Goal: Find specific page/section: Find specific page/section

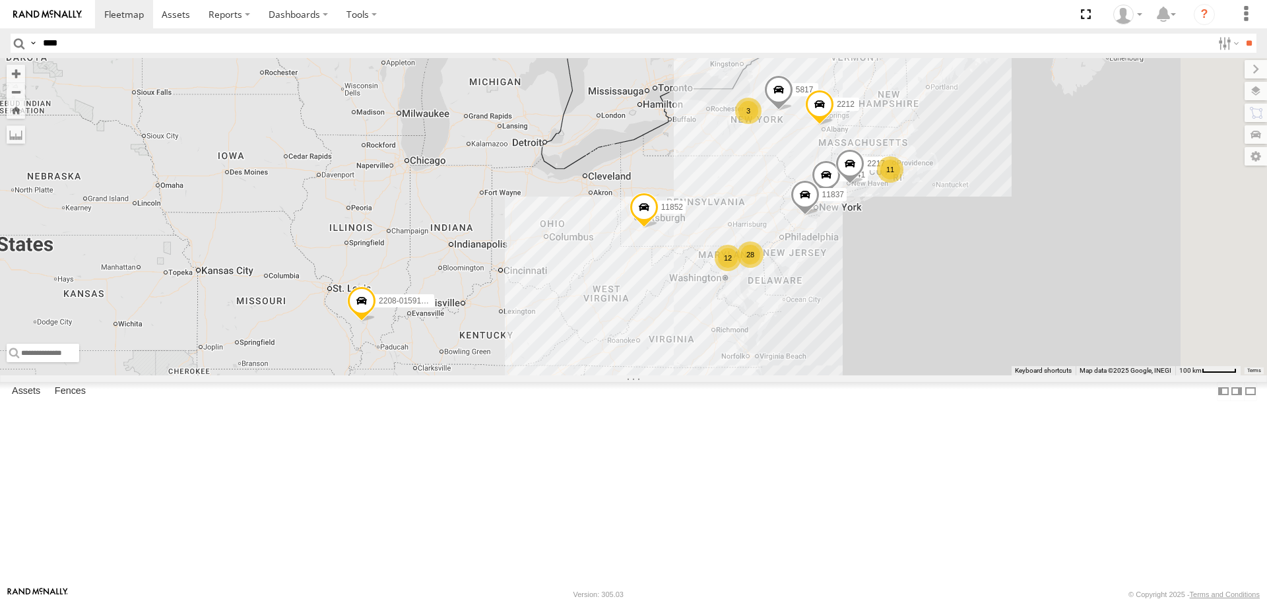
type input "****"
click at [1241, 34] on input "**" at bounding box center [1248, 43] width 15 height 19
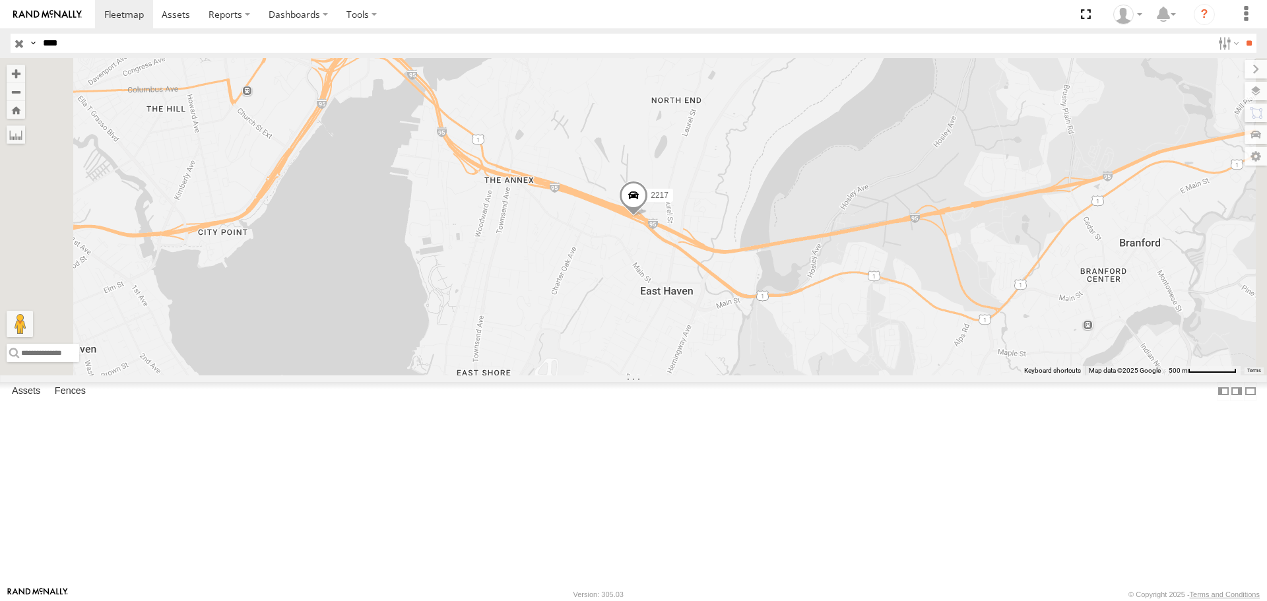
click at [648, 216] on span at bounding box center [633, 199] width 29 height 36
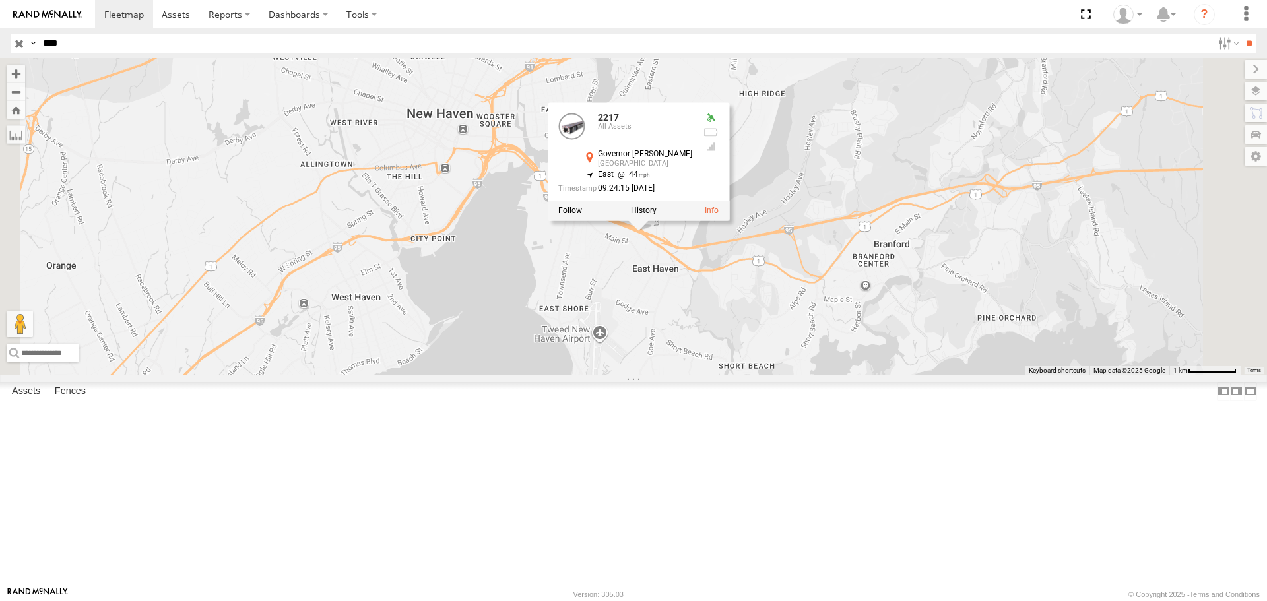
click at [712, 375] on div "2217 2217 All Assets Governor [PERSON_NAME][GEOGRAPHIC_DATA] [GEOGRAPHIC_DATA] …" at bounding box center [633, 216] width 1267 height 317
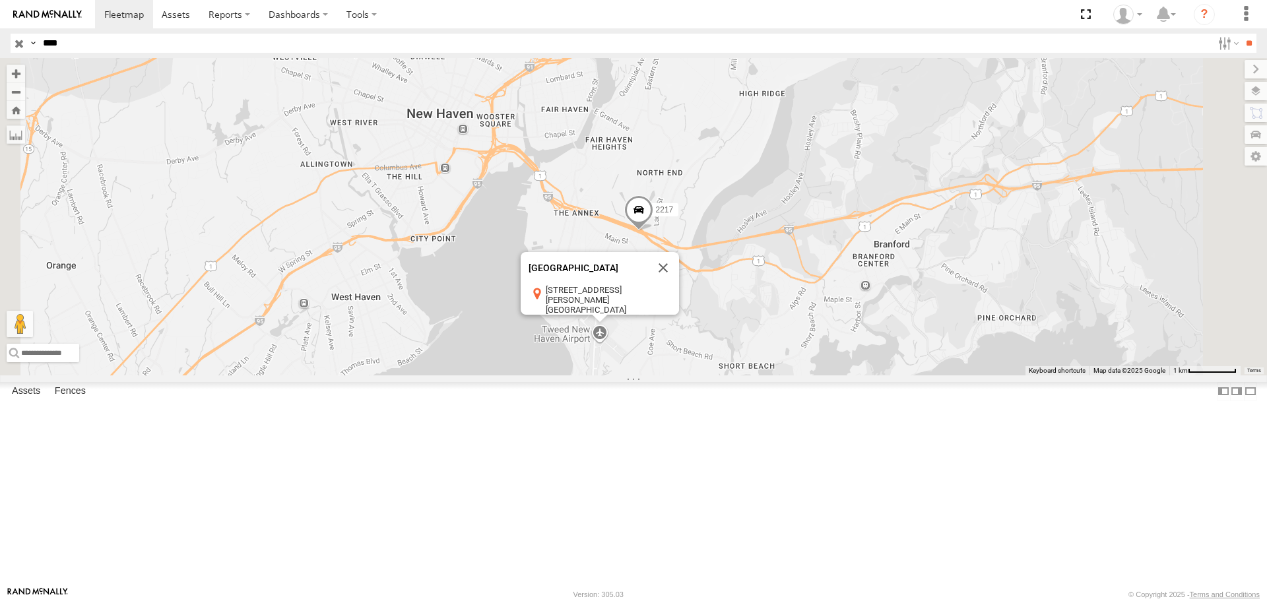
click at [637, 375] on div "[GEOGRAPHIC_DATA] [GEOGRAPHIC_DATA] [STREET_ADDRESS][PERSON_NAME] View on Googl…" at bounding box center [633, 216] width 1267 height 317
click at [653, 231] on span at bounding box center [638, 213] width 29 height 36
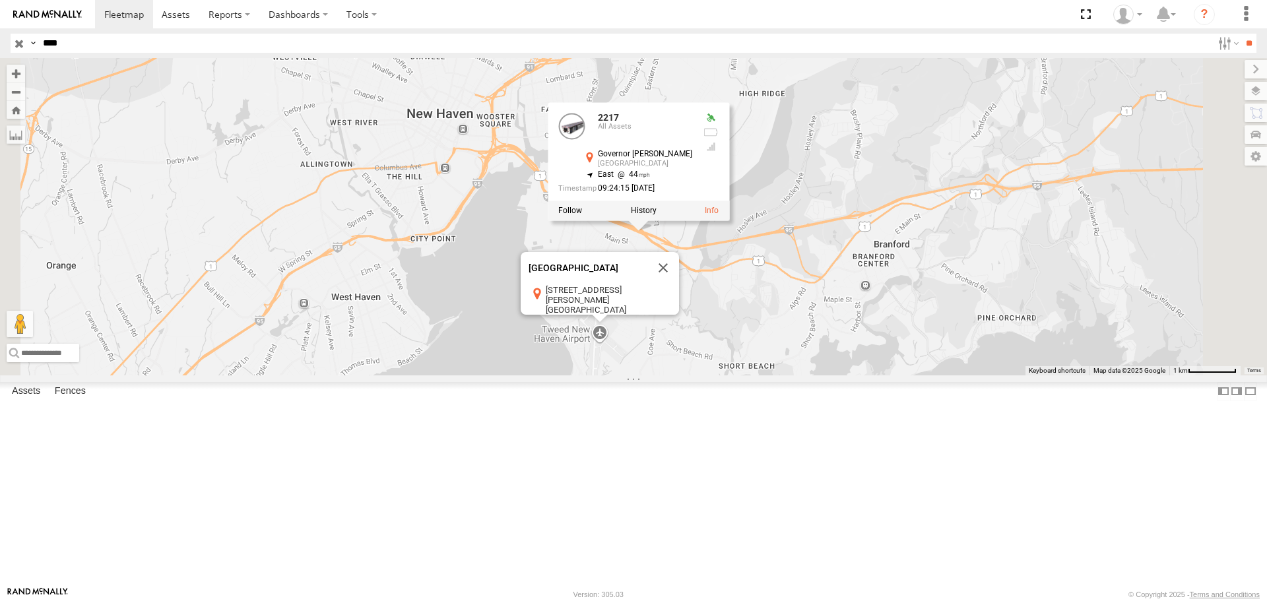
click at [33, 42] on label at bounding box center [33, 43] width 11 height 19
click at [0, 0] on div "2217 All Assets [GEOGRAPHIC_DATA][PERSON_NAME] [GEOGRAPHIC_DATA] 41.28531 -72.8…" at bounding box center [0, 0] width 0 height 0
click at [18, 47] on input "button" at bounding box center [19, 43] width 17 height 19
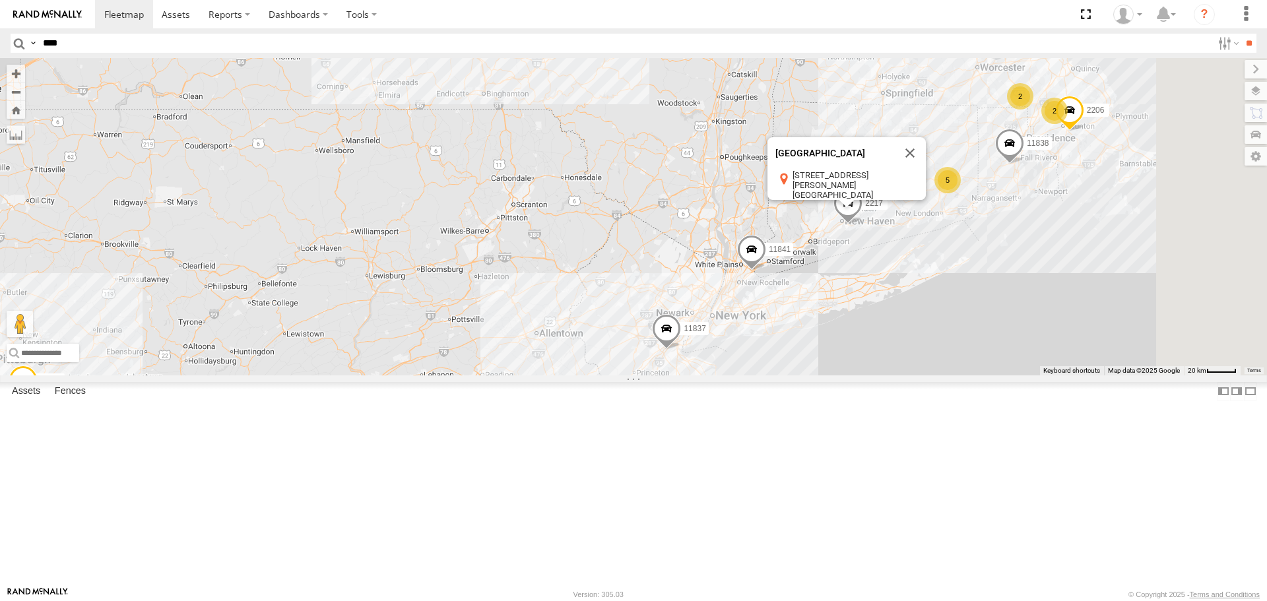
drag, startPoint x: 1054, startPoint y: 309, endPoint x: 988, endPoint y: 353, distance: 78.9
click at [988, 353] on div "2217 11841 2208-015910002284753 11837 11852 5817 2212 20 11838 2206 3 2 2 3 4 5…" at bounding box center [633, 216] width 1267 height 317
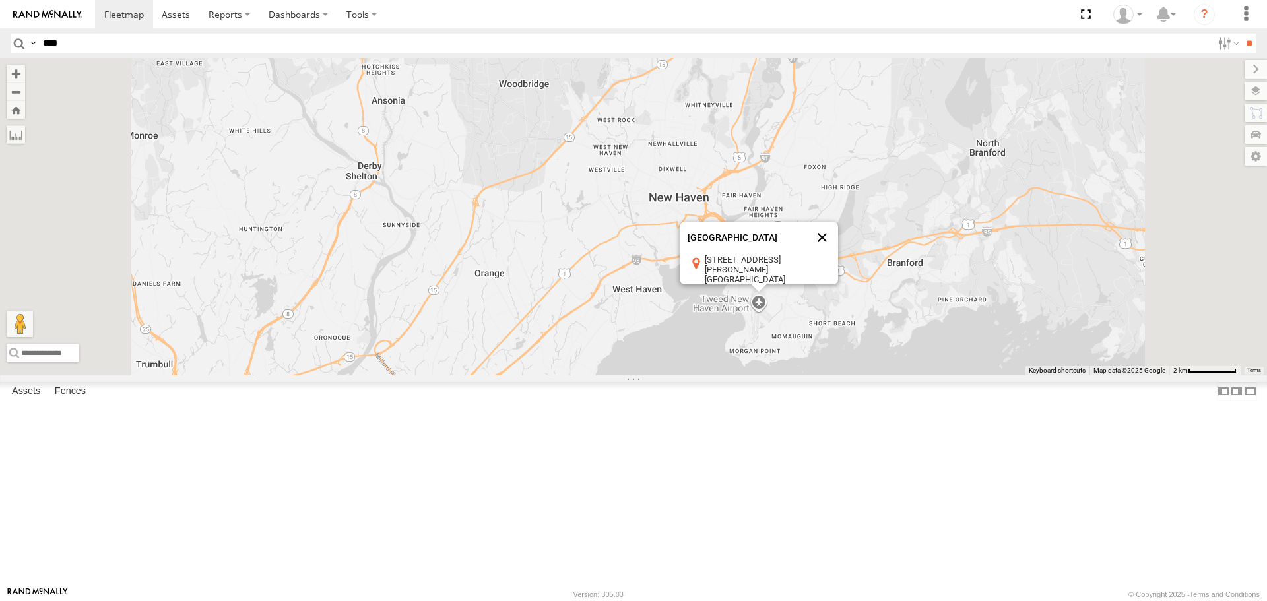
click at [838, 253] on button "Close" at bounding box center [822, 238] width 32 height 32
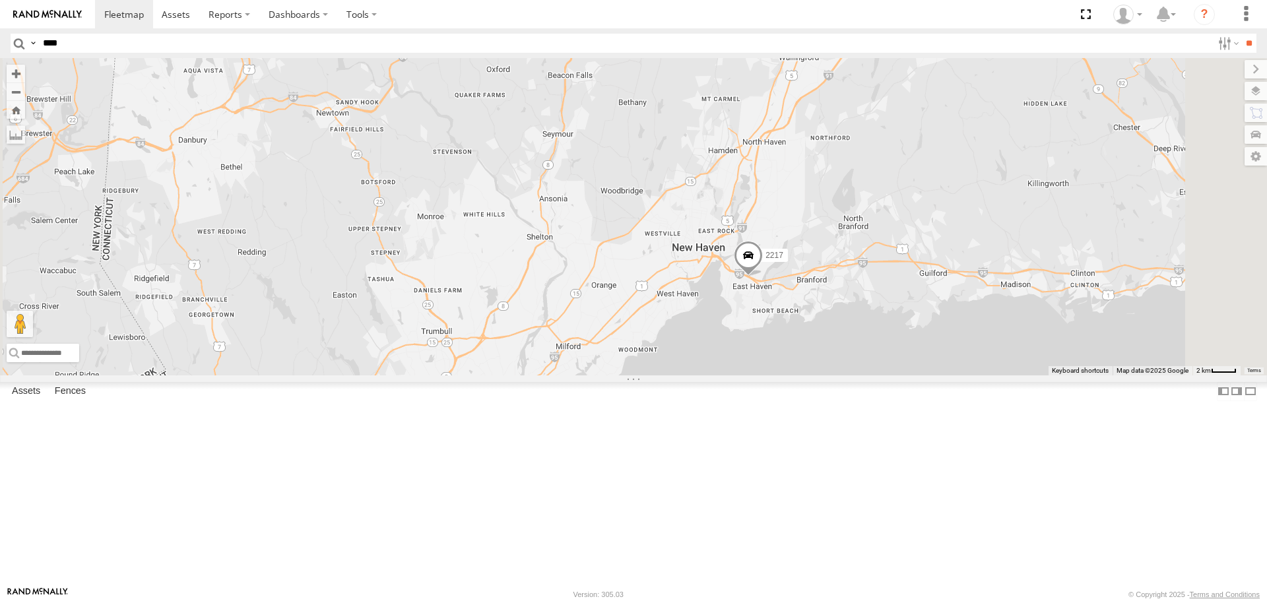
drag, startPoint x: 1095, startPoint y: 366, endPoint x: 999, endPoint y: 368, distance: 95.7
click at [999, 368] on div "2217 11841 2208-015910002284753 11837 11852 5817 2212 11838 2206" at bounding box center [633, 216] width 1267 height 317
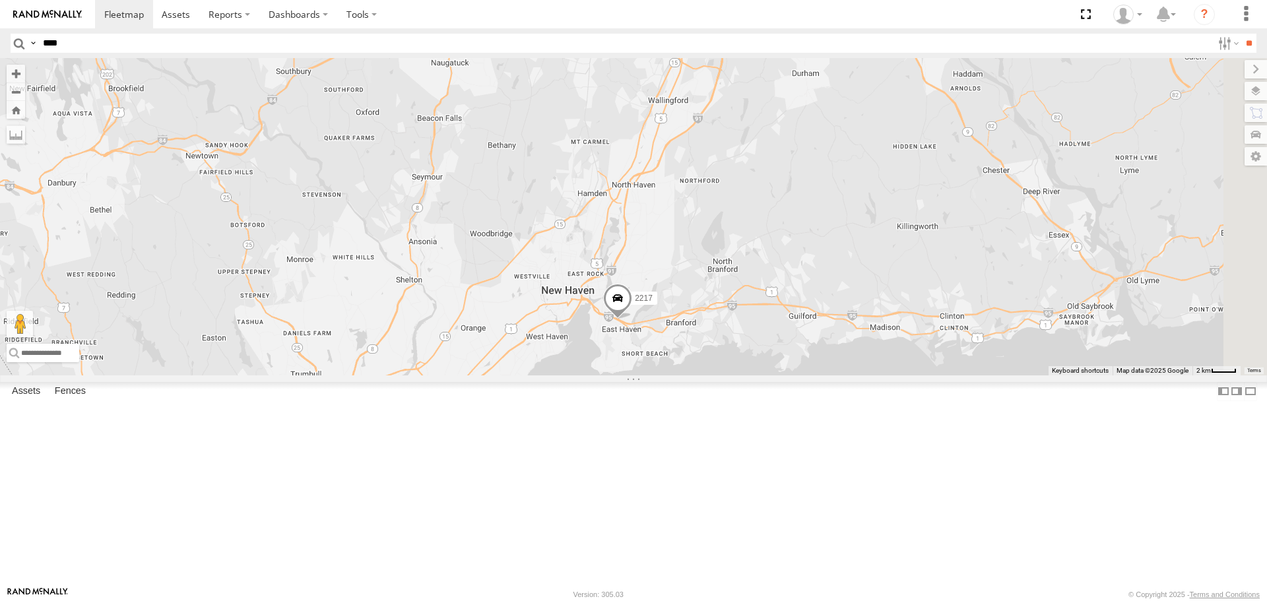
drag, startPoint x: 1058, startPoint y: 451, endPoint x: 867, endPoint y: 334, distance: 223.6
click at [831, 375] on div "2217 11841 2208-015910002284753 11837 11852 5817 2212 11838 2206" at bounding box center [633, 216] width 1267 height 317
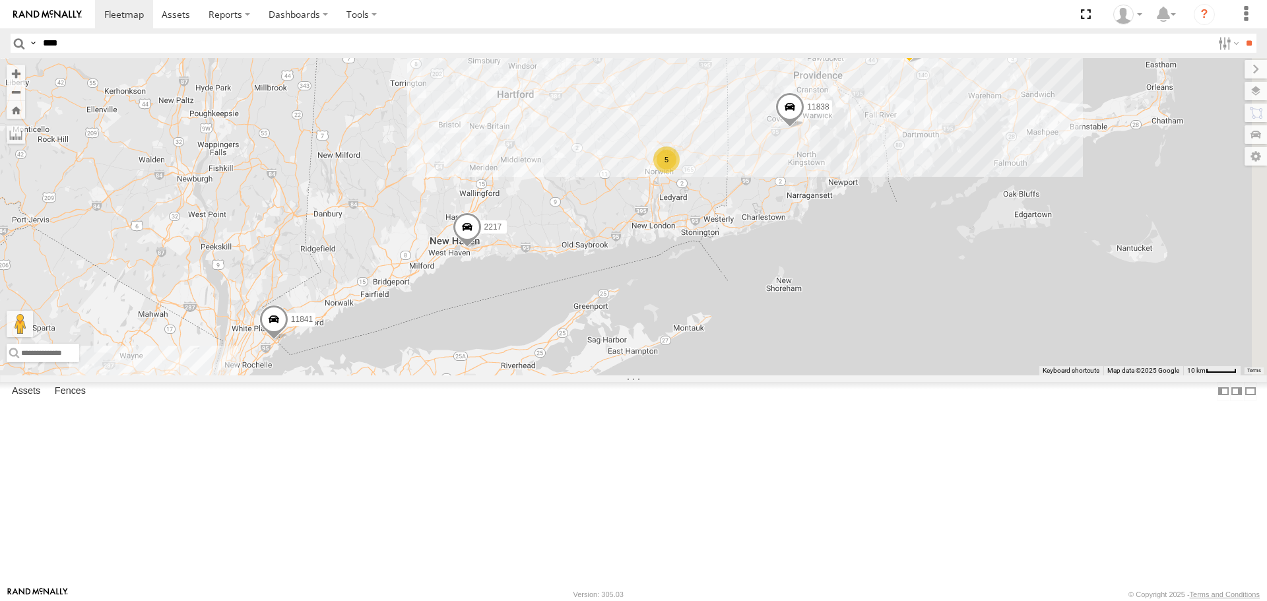
drag, startPoint x: 1095, startPoint y: 286, endPoint x: 835, endPoint y: 350, distance: 267.7
click at [835, 350] on div "2217 11841 2208-015910002284753 11837 11852 5817 2212 11838 2206 5" at bounding box center [633, 216] width 1267 height 317
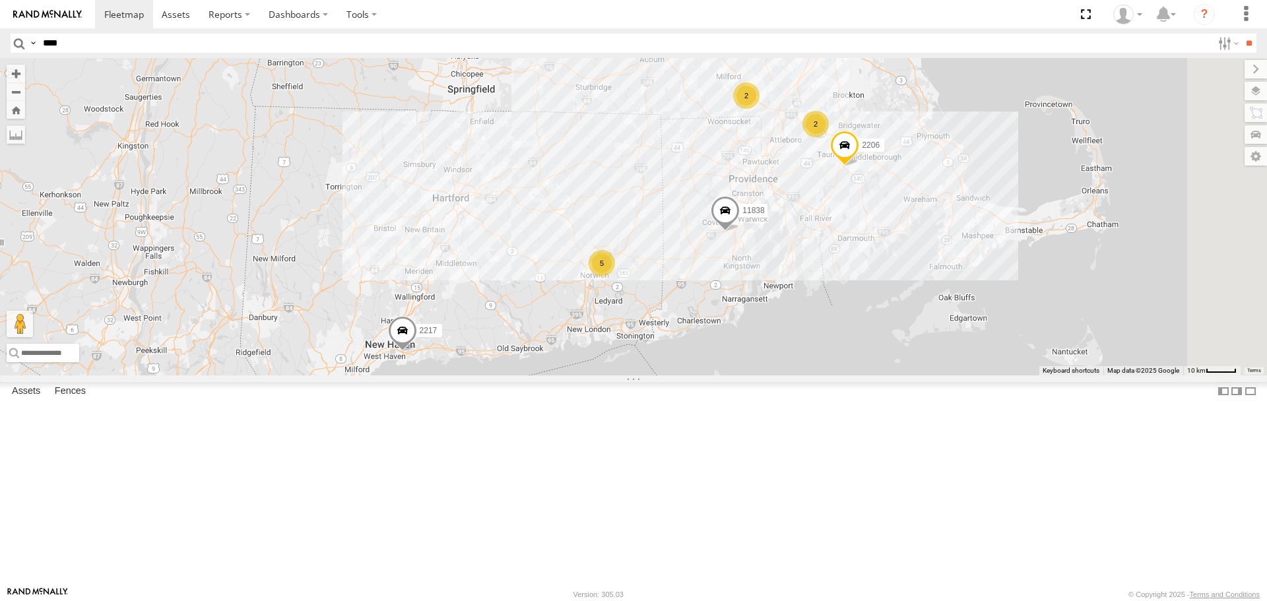
drag, startPoint x: 907, startPoint y: 302, endPoint x: 842, endPoint y: 405, distance: 122.1
click at [842, 375] on div "2217 11841 2208-015910002284753 11837 11852 5817 2212 11838 2206 5 2 2" at bounding box center [633, 216] width 1267 height 317
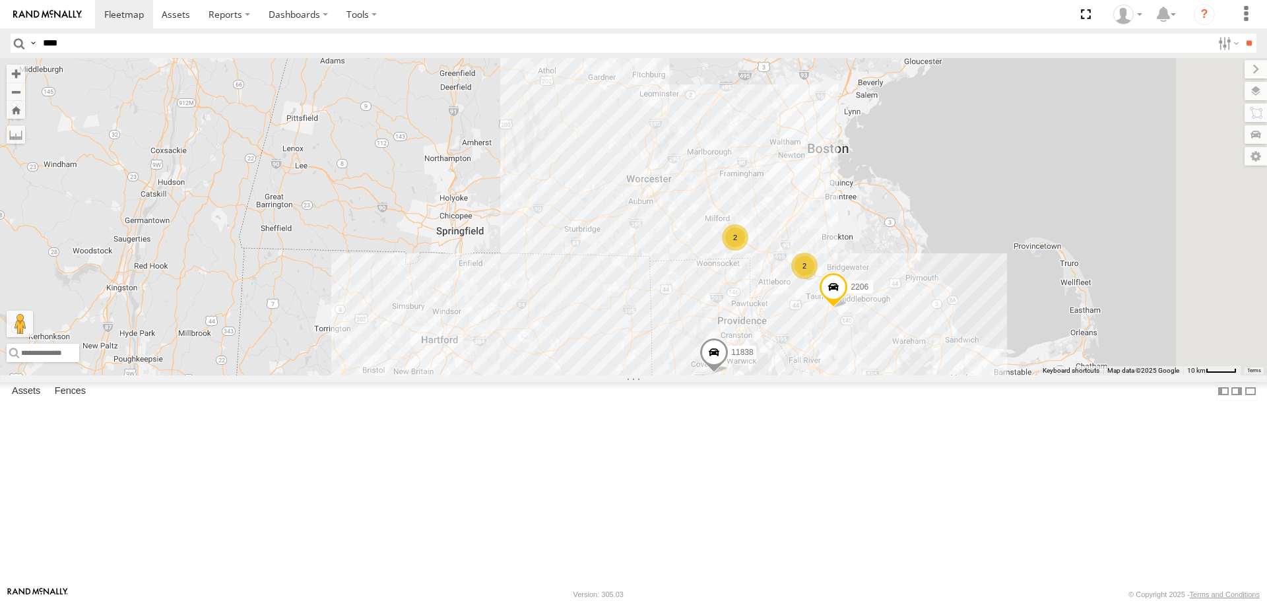
drag, startPoint x: 813, startPoint y: 183, endPoint x: 802, endPoint y: 328, distance: 145.6
click at [802, 328] on div "2217 11841 2208-015910002284753 11837 11852 5817 2212 11838 2206 5 2 2" at bounding box center [633, 216] width 1267 height 317
